Goal: Transaction & Acquisition: Purchase product/service

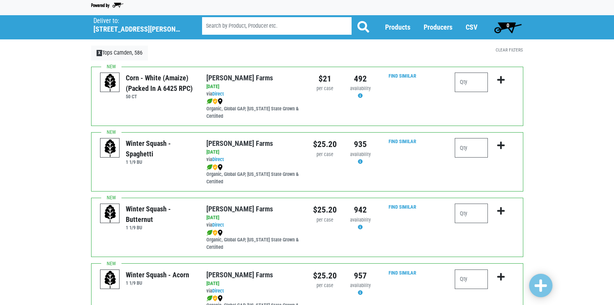
scroll to position [39, 0]
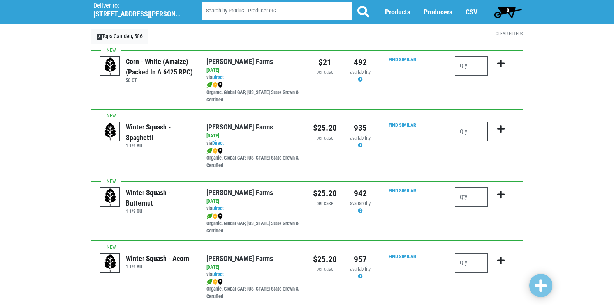
click at [468, 137] on input "number" at bounding box center [471, 131] width 33 height 19
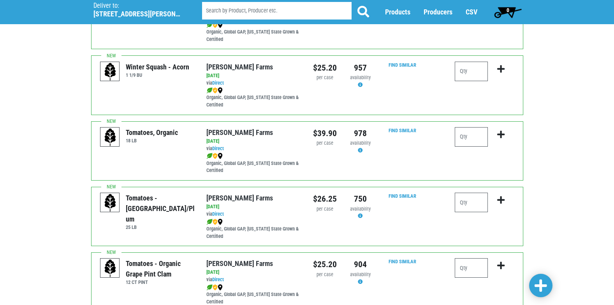
scroll to position [234, 0]
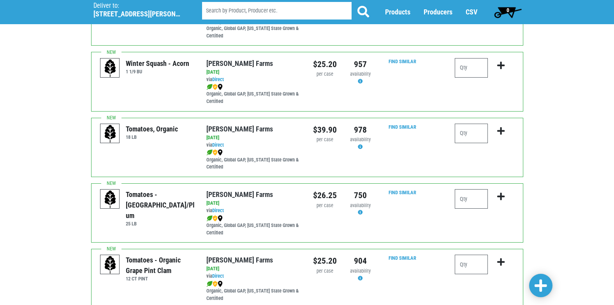
type input "1"
click at [474, 199] on input "number" at bounding box center [471, 198] width 33 height 19
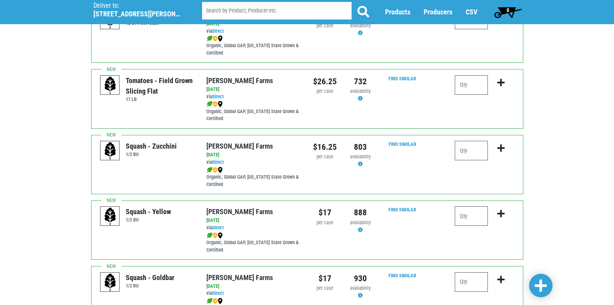
scroll to position [545, 0]
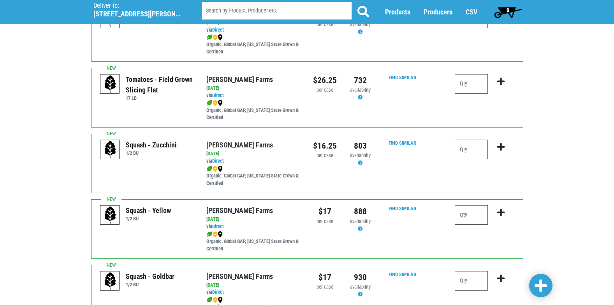
type input "1"
click at [472, 84] on input "number" at bounding box center [471, 83] width 33 height 19
type input "1"
click at [486, 148] on input "number" at bounding box center [471, 148] width 33 height 19
type input "2"
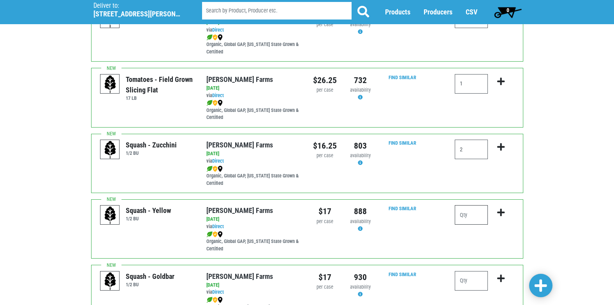
click at [469, 213] on input "number" at bounding box center [471, 214] width 33 height 19
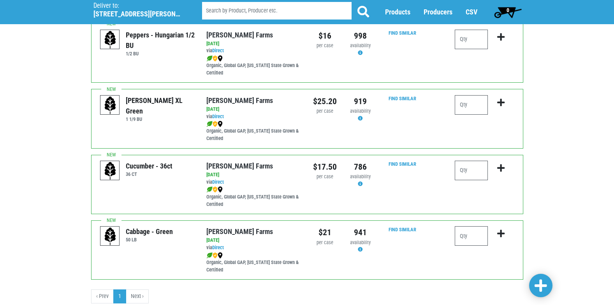
scroll to position [1073, 0]
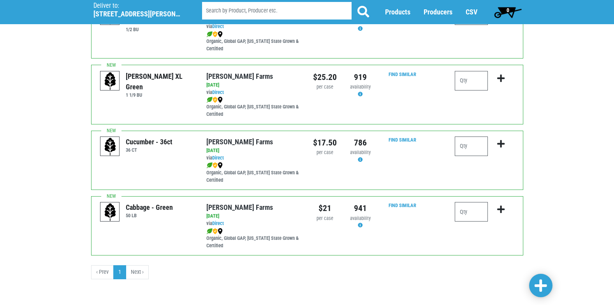
type input "1"
click at [537, 282] on span at bounding box center [541, 285] width 12 height 14
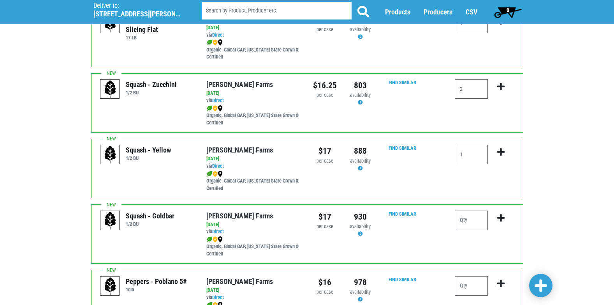
scroll to position [605, 0]
click at [502, 86] on icon "submit" at bounding box center [500, 87] width 7 height 9
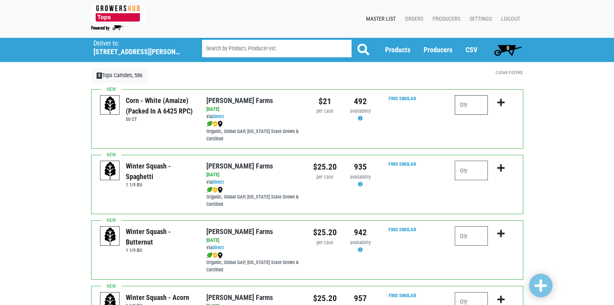
click at [481, 105] on input "number" at bounding box center [471, 104] width 33 height 19
click at [475, 169] on input "number" at bounding box center [471, 169] width 33 height 19
type input "1"
click at [500, 166] on icon "submit" at bounding box center [500, 168] width 7 height 9
click at [543, 280] on span at bounding box center [541, 285] width 12 height 14
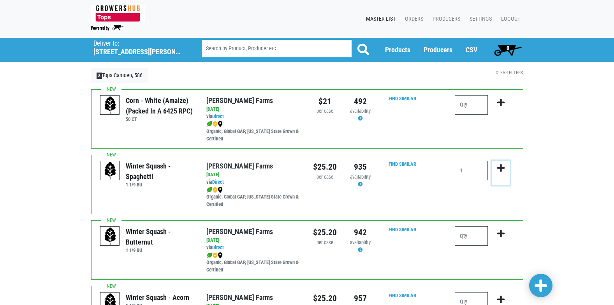
click at [503, 166] on icon "submit" at bounding box center [500, 168] width 7 height 9
click at [502, 167] on icon "submit" at bounding box center [500, 168] width 7 height 9
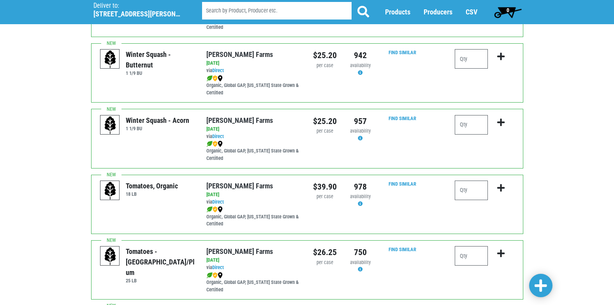
scroll to position [195, 0]
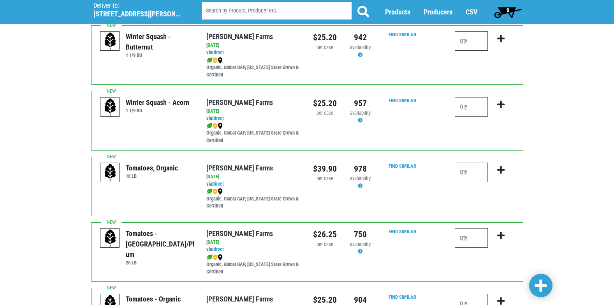
click at [479, 39] on input "number" at bounding box center [471, 40] width 33 height 19
type input "1"
click at [498, 38] on button "submit" at bounding box center [501, 43] width 18 height 25
click at [544, 287] on span at bounding box center [541, 285] width 12 height 14
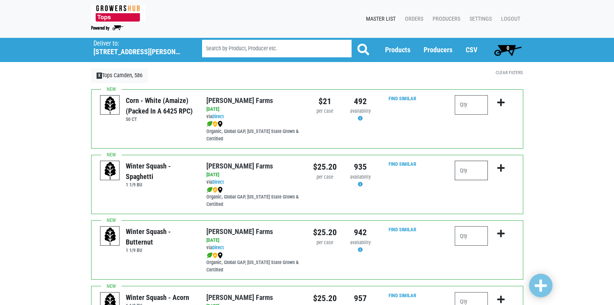
click at [474, 168] on input "number" at bounding box center [471, 169] width 33 height 19
type input "1"
click at [543, 285] on span at bounding box center [541, 285] width 12 height 14
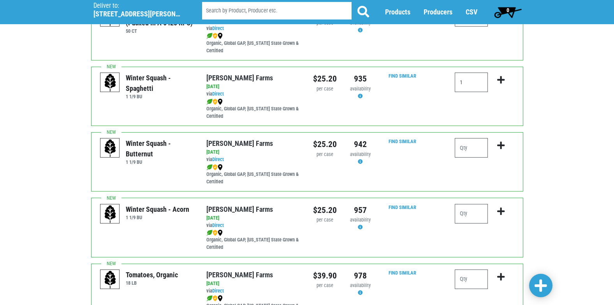
scroll to position [117, 0]
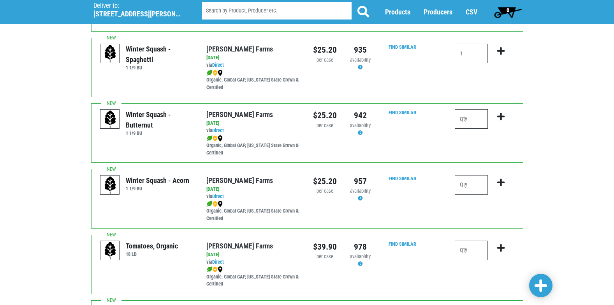
click at [468, 119] on input "number" at bounding box center [471, 118] width 33 height 19
type input "1"
click at [500, 117] on icon "submit" at bounding box center [500, 116] width 7 height 9
drag, startPoint x: 500, startPoint y: 117, endPoint x: 435, endPoint y: 153, distance: 74.8
click at [435, 153] on div "Find Similar" at bounding box center [413, 132] width 71 height 47
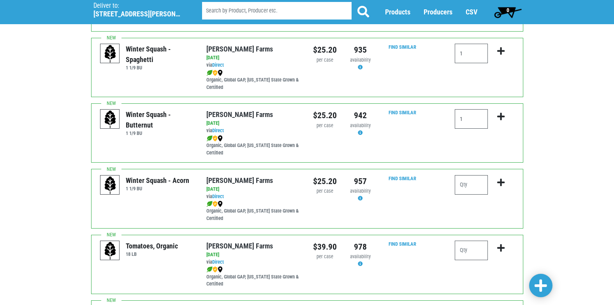
click at [545, 284] on span at bounding box center [541, 285] width 12 height 14
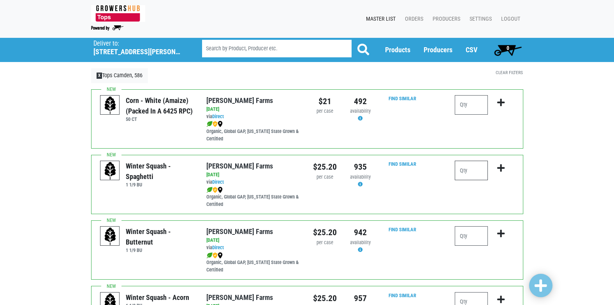
click at [470, 175] on input "number" at bounding box center [471, 169] width 33 height 19
type input "1"
click at [505, 165] on button "submit" at bounding box center [501, 172] width 18 height 25
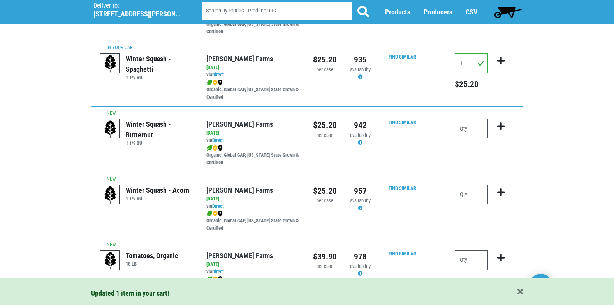
scroll to position [117, 0]
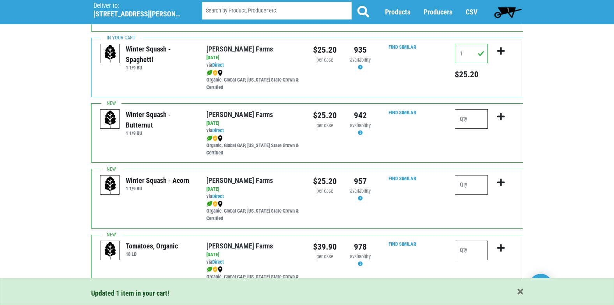
click at [467, 120] on input "number" at bounding box center [471, 118] width 33 height 19
type input "1"
click at [502, 116] on icon "submit" at bounding box center [500, 116] width 7 height 9
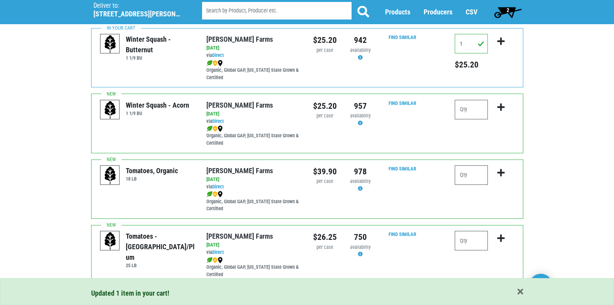
scroll to position [234, 0]
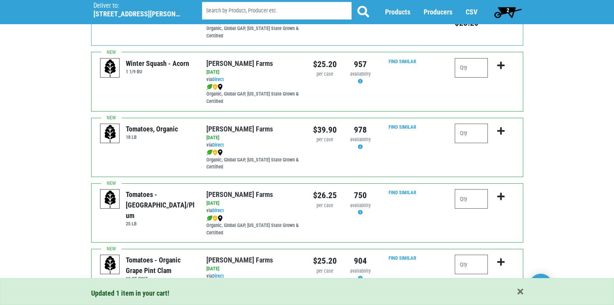
click at [455, 198] on div at bounding box center [484, 212] width 71 height 47
click at [458, 198] on input "number" at bounding box center [471, 198] width 33 height 19
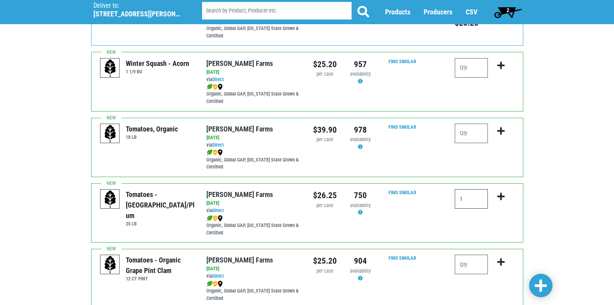
type input "1"
click at [502, 193] on icon "submit" at bounding box center [500, 196] width 7 height 9
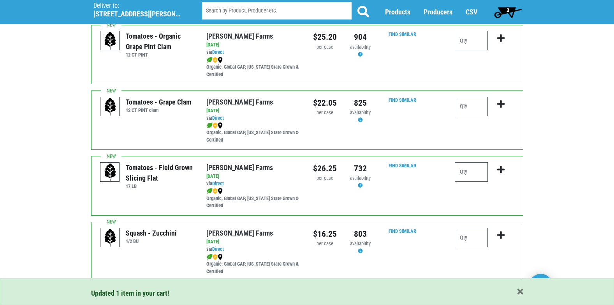
scroll to position [506, 0]
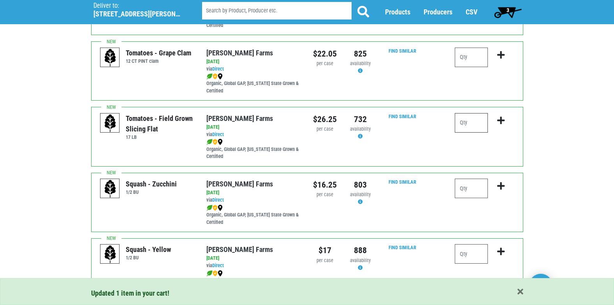
click at [480, 119] on input "number" at bounding box center [471, 122] width 33 height 19
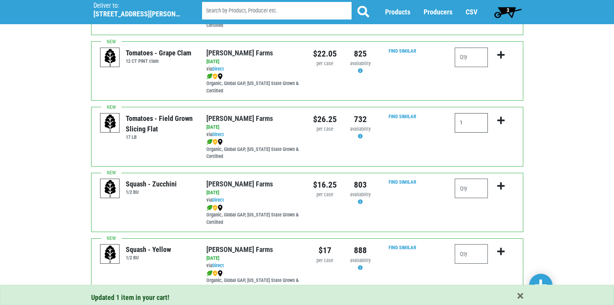
type input "1"
click at [498, 118] on icon "submit" at bounding box center [500, 120] width 7 height 9
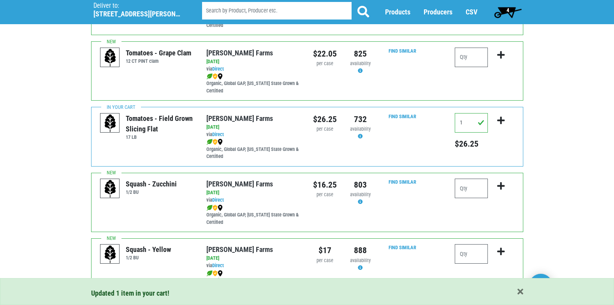
click at [451, 189] on div at bounding box center [484, 201] width 71 height 47
click at [467, 179] on input "number" at bounding box center [471, 187] width 33 height 19
type input "2"
click at [501, 185] on icon "submit" at bounding box center [500, 185] width 7 height 9
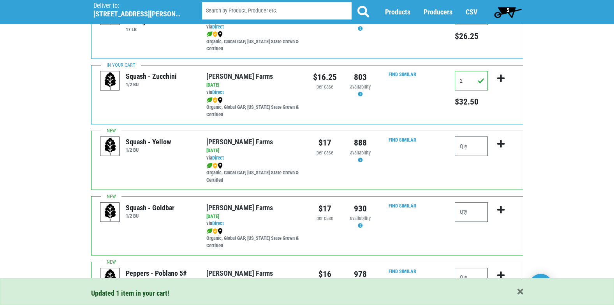
scroll to position [623, 0]
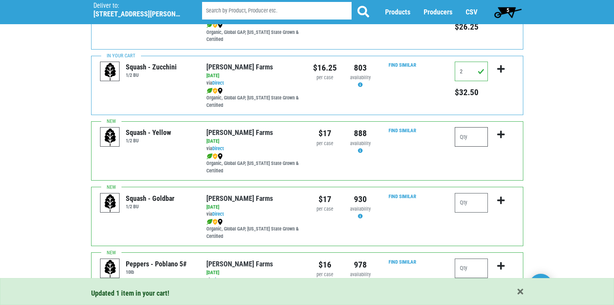
click at [471, 138] on input "number" at bounding box center [471, 136] width 33 height 19
type input "1"
click at [501, 137] on icon "submit" at bounding box center [500, 134] width 7 height 9
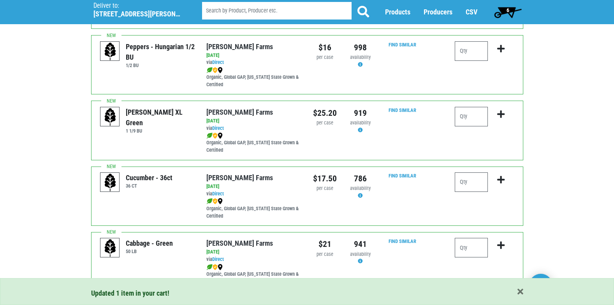
scroll to position [1073, 0]
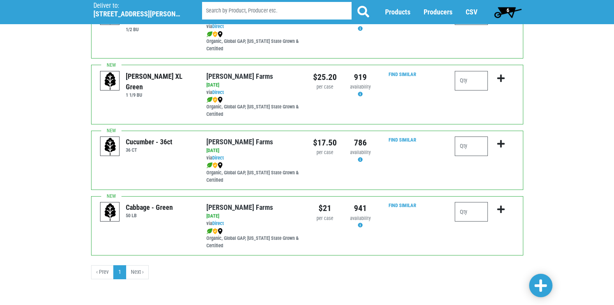
click at [539, 278] on span at bounding box center [541, 285] width 12 height 14
click at [510, 7] on span "6" at bounding box center [508, 12] width 35 height 16
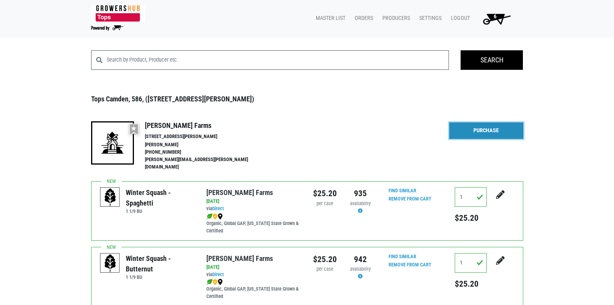
click at [486, 132] on link "Purchase" at bounding box center [486, 130] width 74 height 16
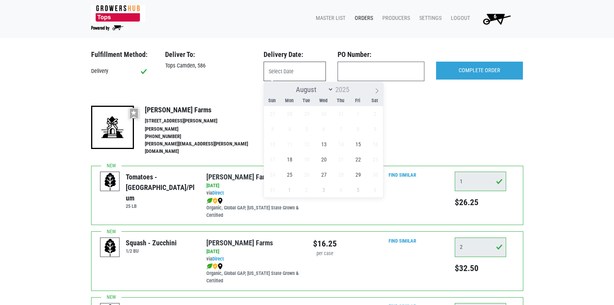
click at [285, 72] on input "text" at bounding box center [295, 71] width 62 height 19
click at [327, 145] on span "13" at bounding box center [323, 143] width 15 height 15
type input "[DATE]"
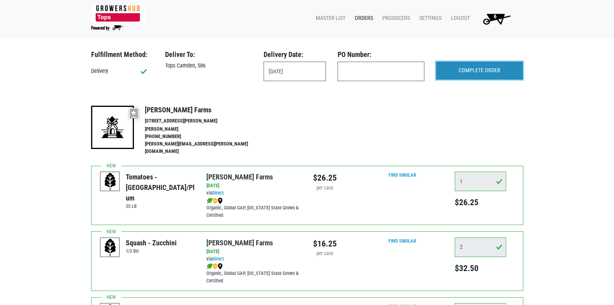
click at [472, 72] on input "COMPLETE ORDER" at bounding box center [479, 71] width 87 height 18
click at [367, 15] on link "Orders" at bounding box center [363, 18] width 28 height 15
